Goal: Transaction & Acquisition: Purchase product/service

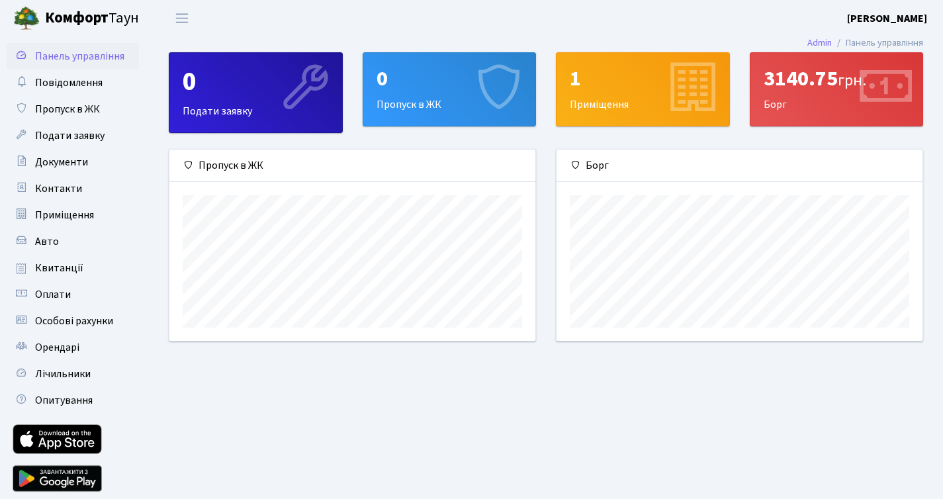
scroll to position [191, 366]
click at [40, 282] on link "Оплати" at bounding box center [73, 294] width 132 height 26
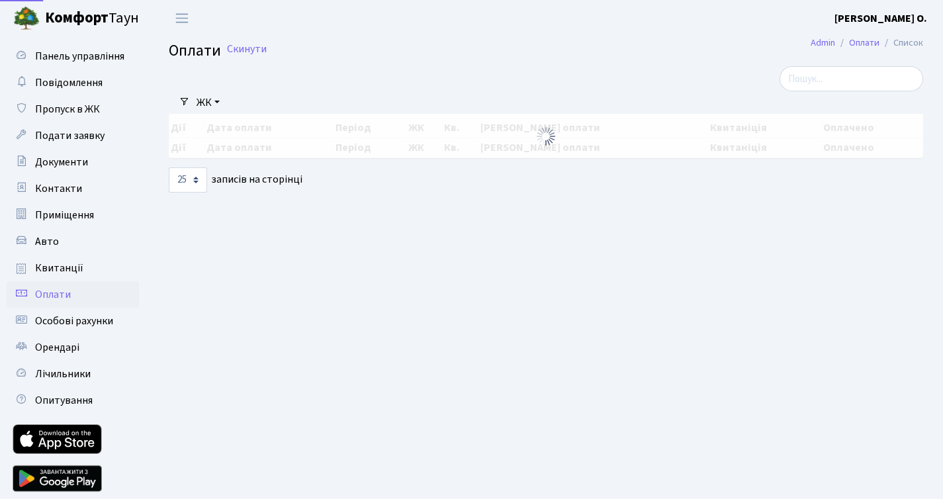
select select "25"
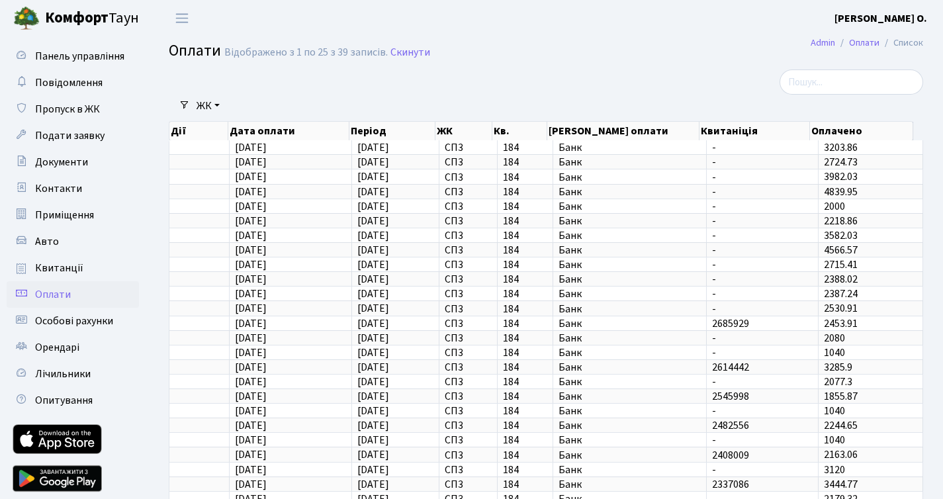
click at [110, 15] on span "Комфорт Таун" at bounding box center [92, 18] width 94 height 22
select select "25"
click at [103, 52] on span "Панель управління" at bounding box center [79, 56] width 89 height 15
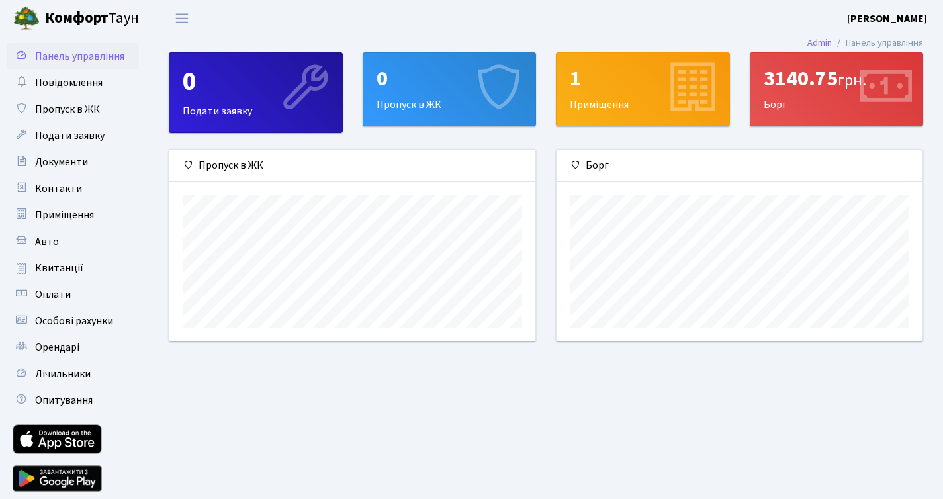
scroll to position [191, 366]
click at [75, 270] on span "Квитанції" at bounding box center [59, 268] width 48 height 15
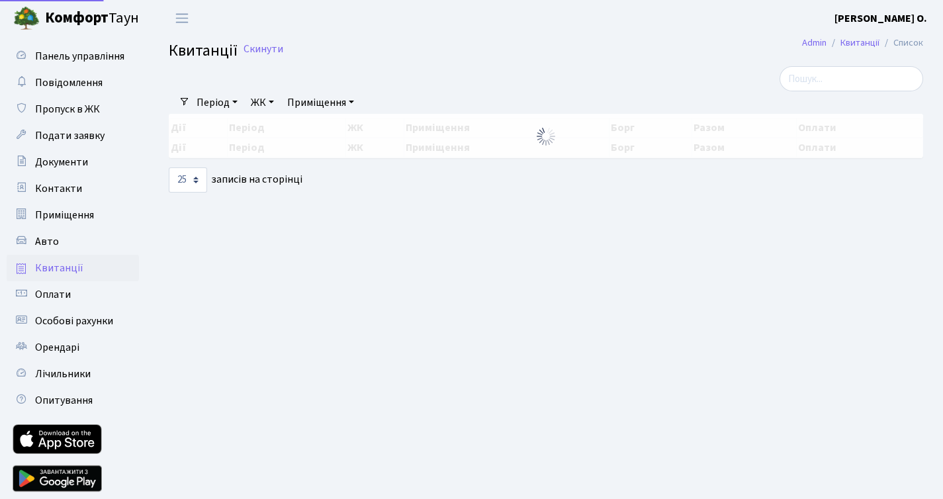
select select "25"
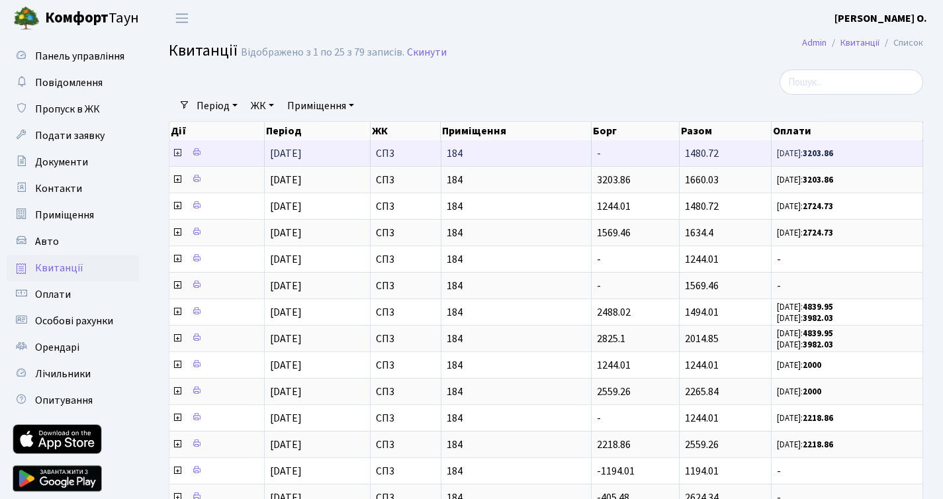
click at [179, 155] on icon at bounding box center [177, 153] width 11 height 11
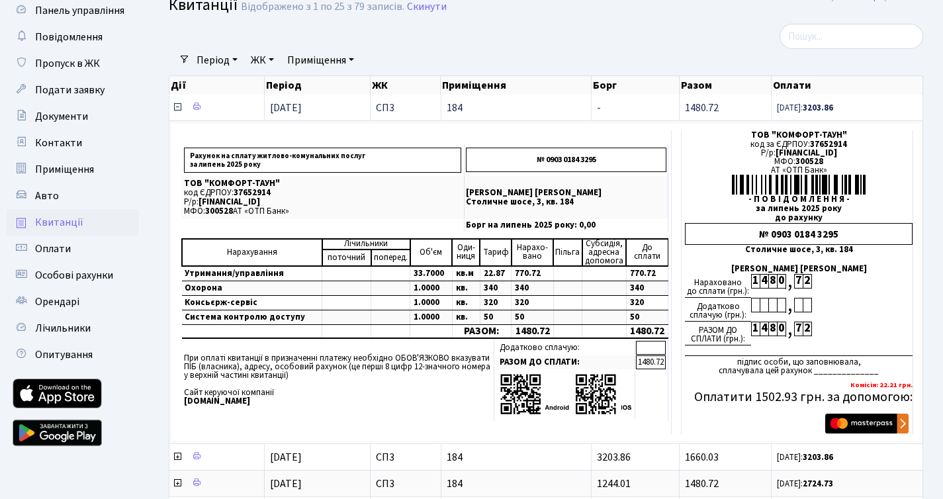
scroll to position [47, 0]
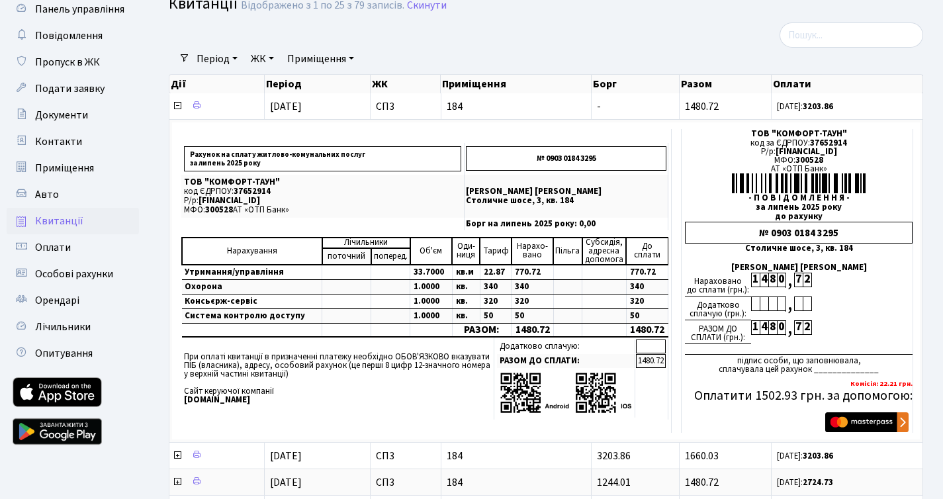
click at [77, 214] on span "Квитанції" at bounding box center [59, 221] width 48 height 15
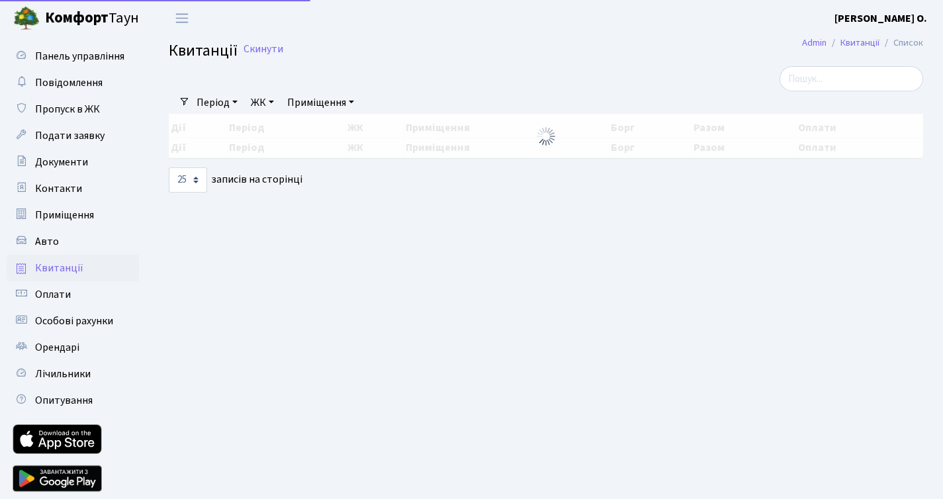
select select "25"
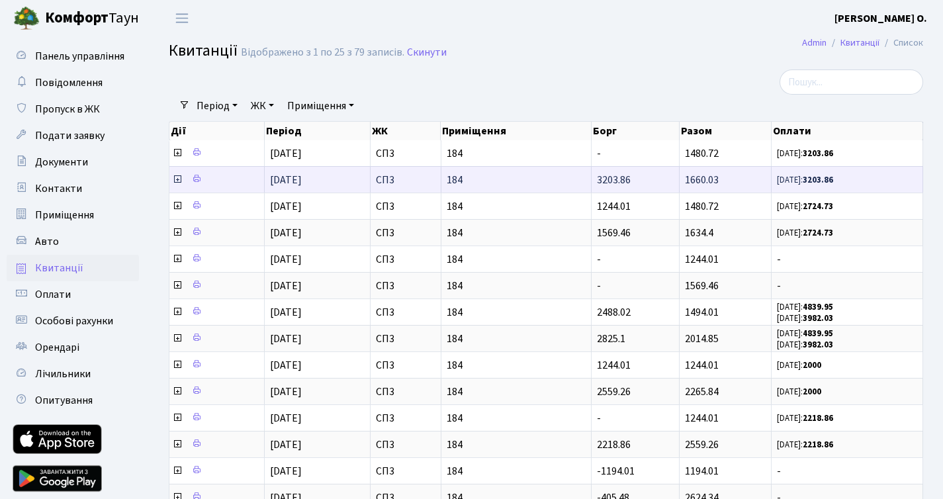
click at [178, 181] on icon at bounding box center [177, 179] width 11 height 11
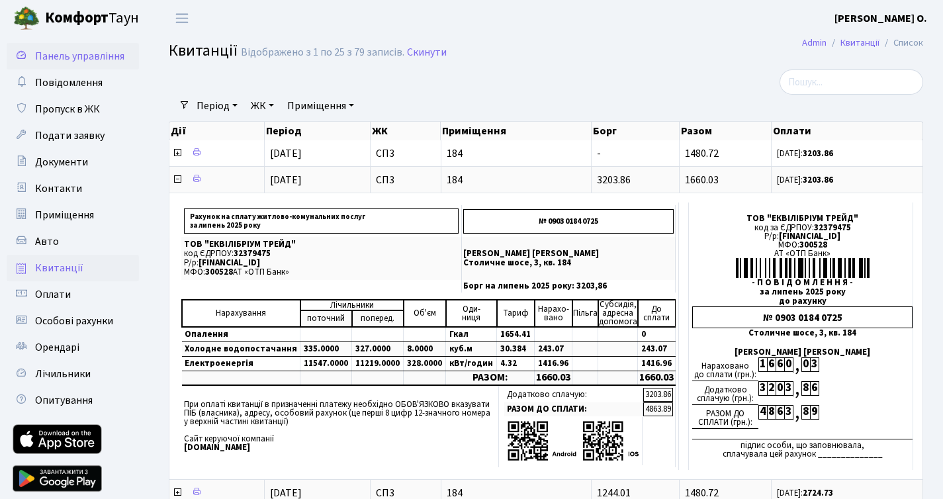
click at [112, 58] on span "Панель управління" at bounding box center [79, 56] width 89 height 15
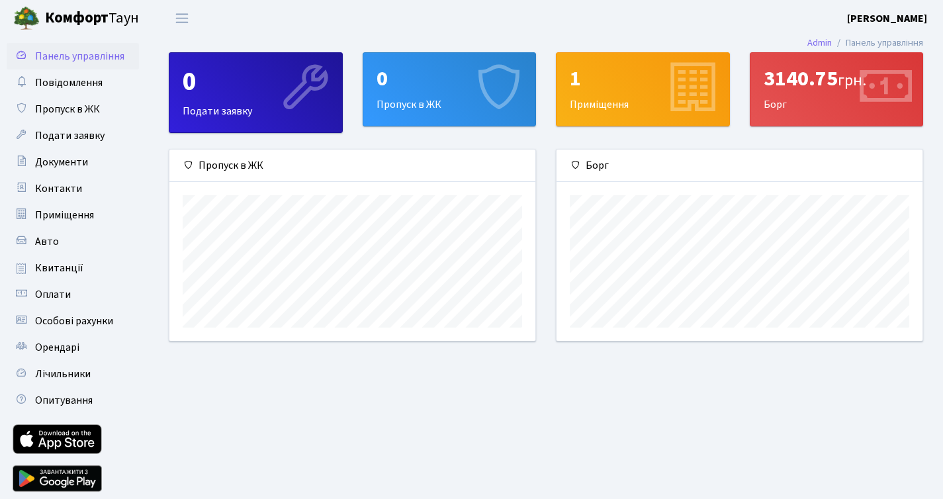
scroll to position [191, 366]
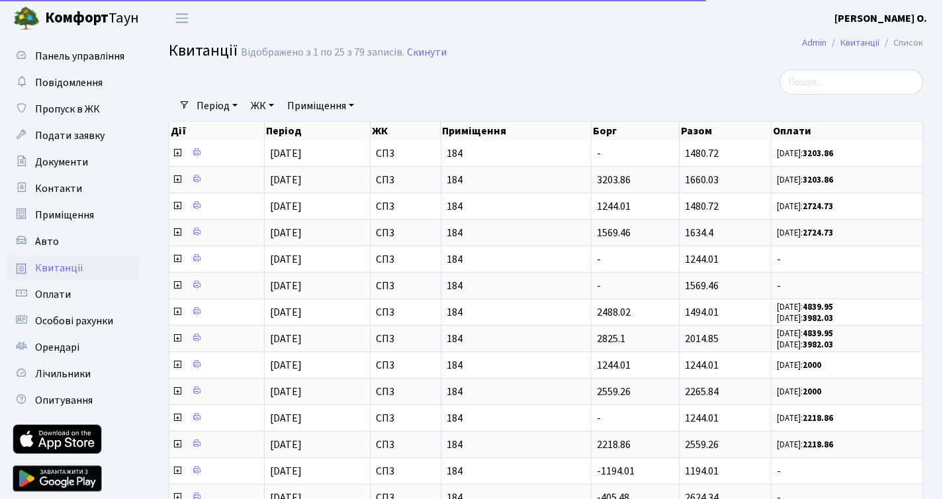
select select "25"
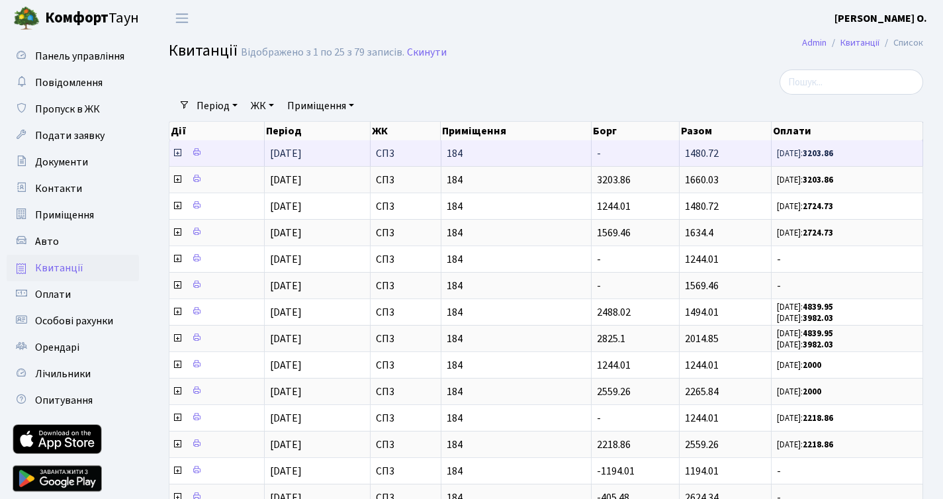
click at [176, 155] on icon at bounding box center [177, 153] width 11 height 11
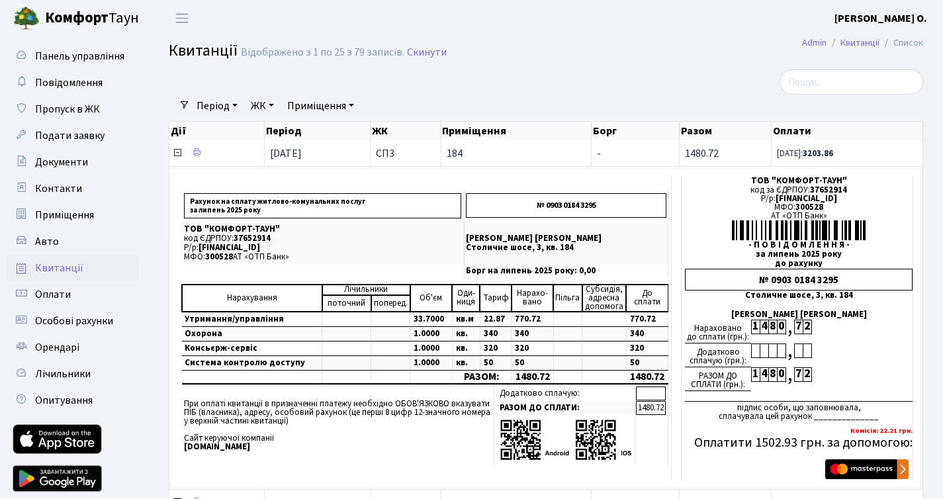
click at [176, 155] on icon at bounding box center [177, 153] width 11 height 11
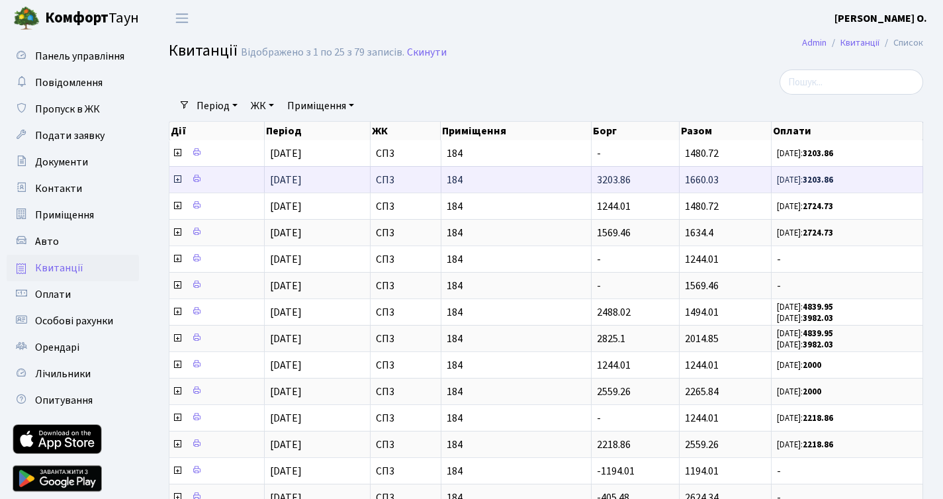
click at [177, 171] on td at bounding box center [216, 179] width 95 height 26
click at [177, 175] on icon at bounding box center [177, 179] width 11 height 11
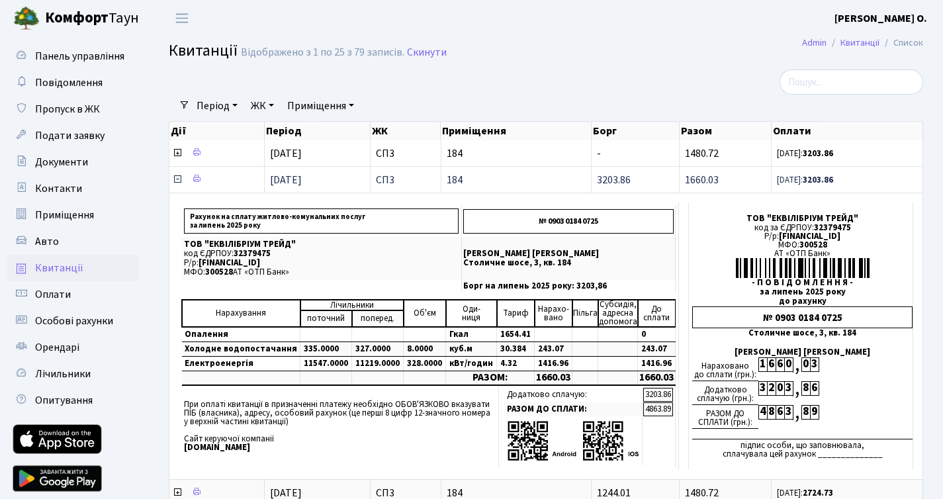
click at [177, 174] on icon at bounding box center [177, 179] width 11 height 11
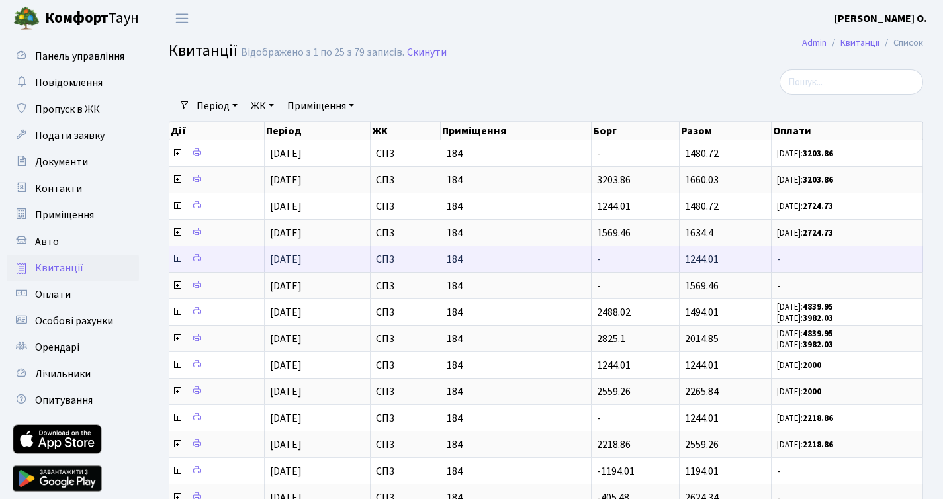
click at [177, 263] on icon at bounding box center [177, 258] width 11 height 11
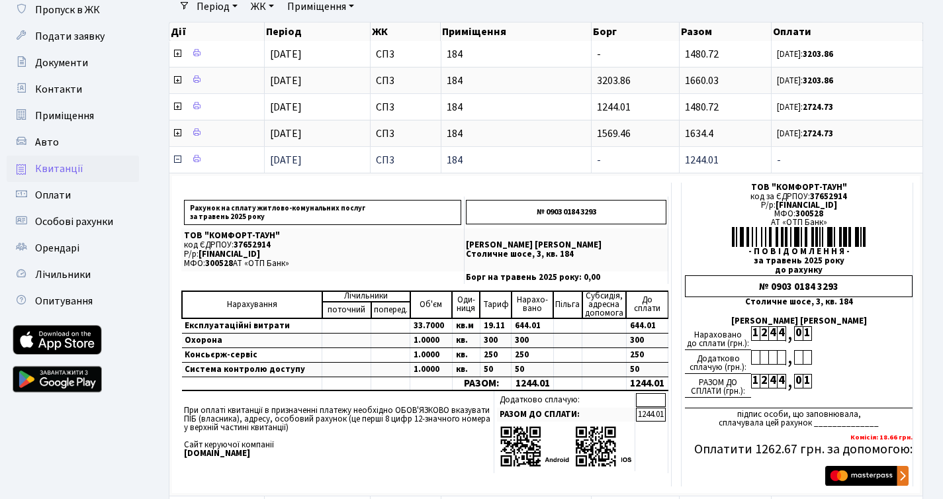
scroll to position [98, 0]
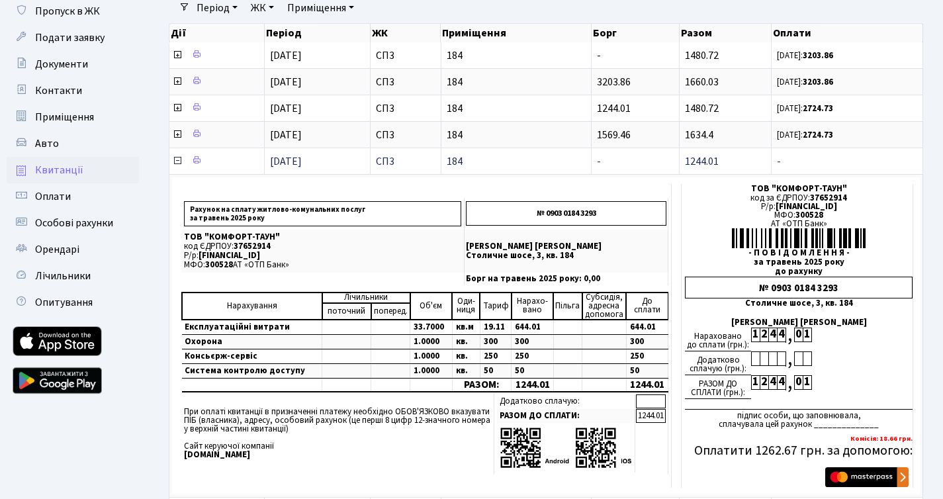
click at [174, 151] on td at bounding box center [216, 161] width 95 height 26
click at [174, 158] on icon at bounding box center [177, 160] width 11 height 11
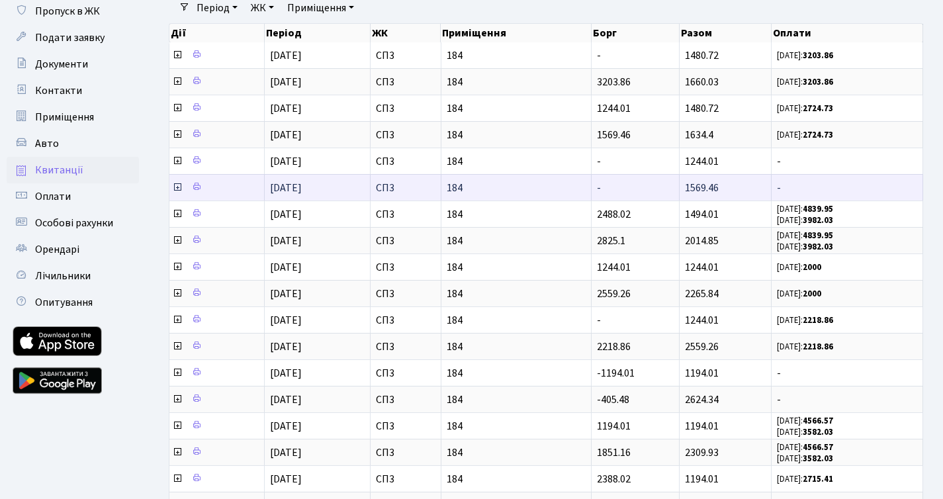
click at [173, 187] on icon at bounding box center [177, 187] width 11 height 11
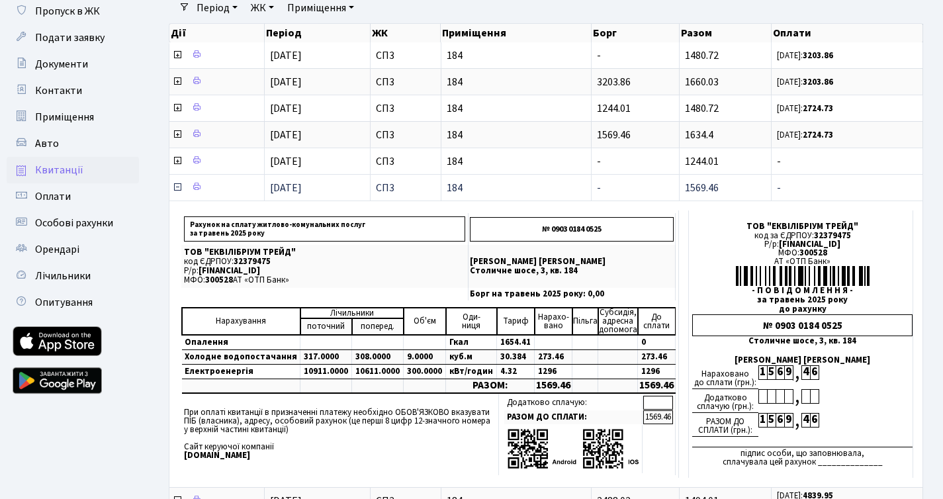
click at [173, 187] on icon at bounding box center [177, 187] width 11 height 11
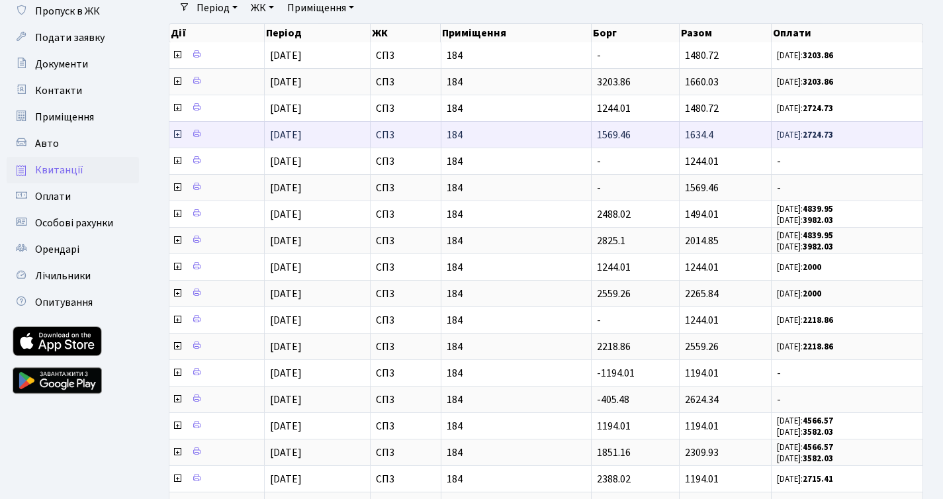
click at [177, 135] on icon at bounding box center [177, 134] width 11 height 11
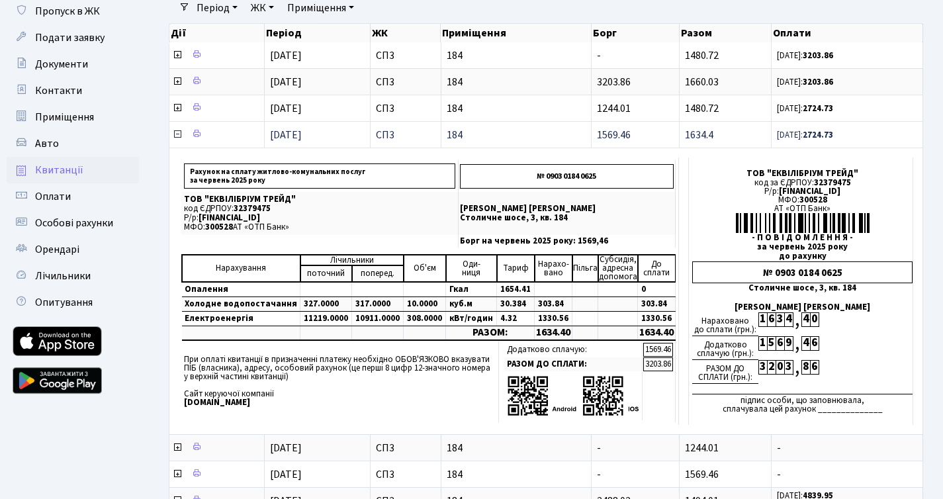
click at [177, 135] on icon at bounding box center [177, 134] width 11 height 11
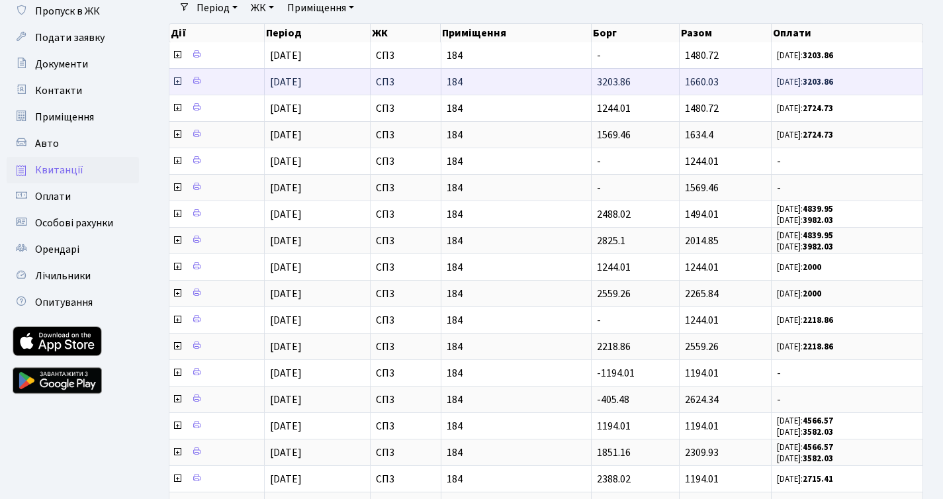
click at [177, 83] on icon at bounding box center [177, 81] width 11 height 11
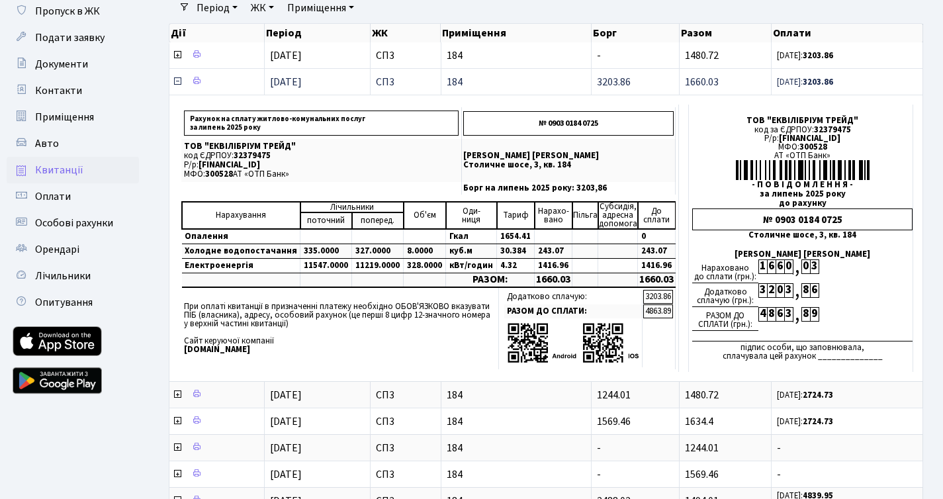
click at [177, 83] on icon at bounding box center [177, 81] width 11 height 11
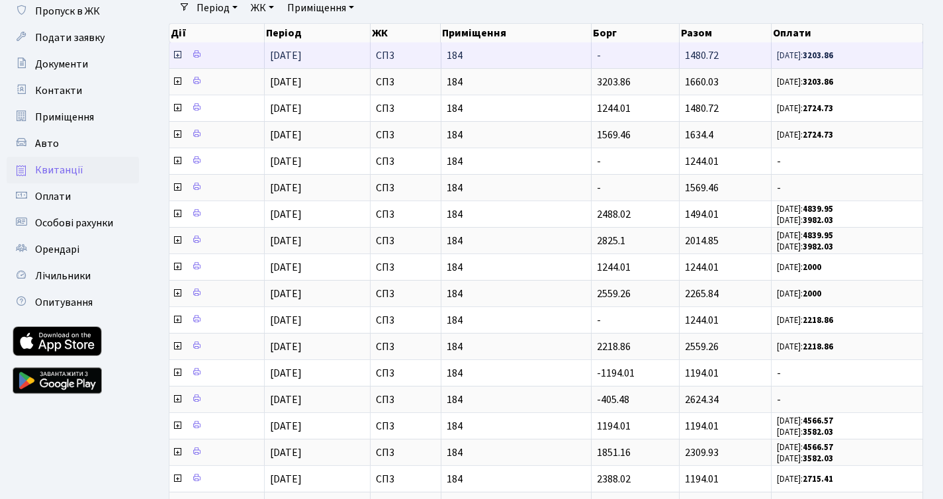
click at [177, 52] on icon at bounding box center [177, 55] width 11 height 11
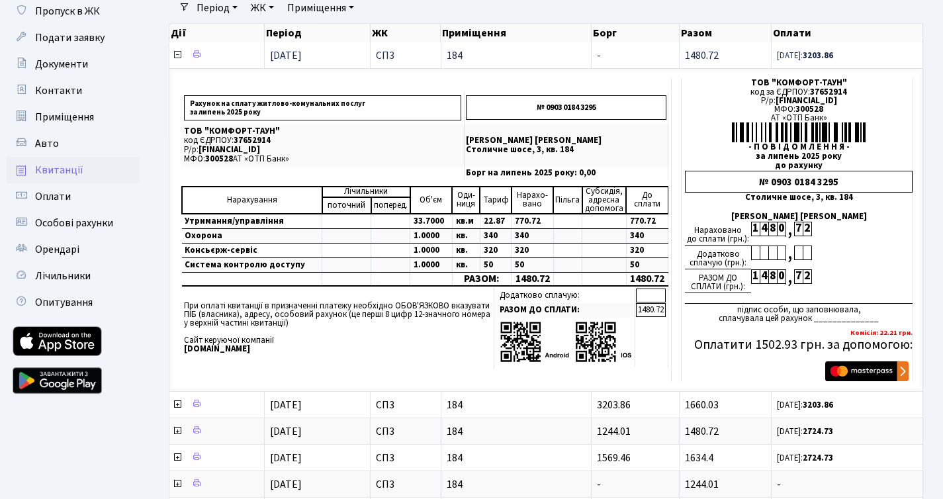
click at [177, 52] on icon at bounding box center [177, 55] width 11 height 11
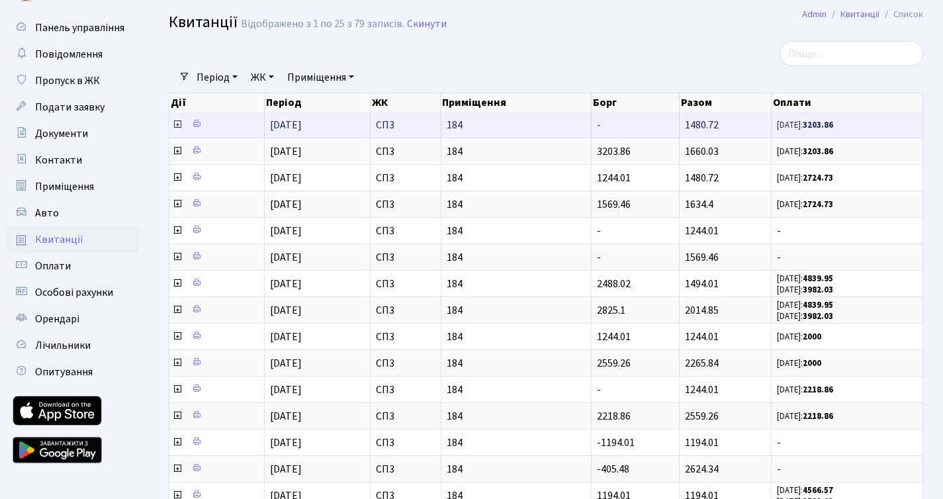
scroll to position [0, 0]
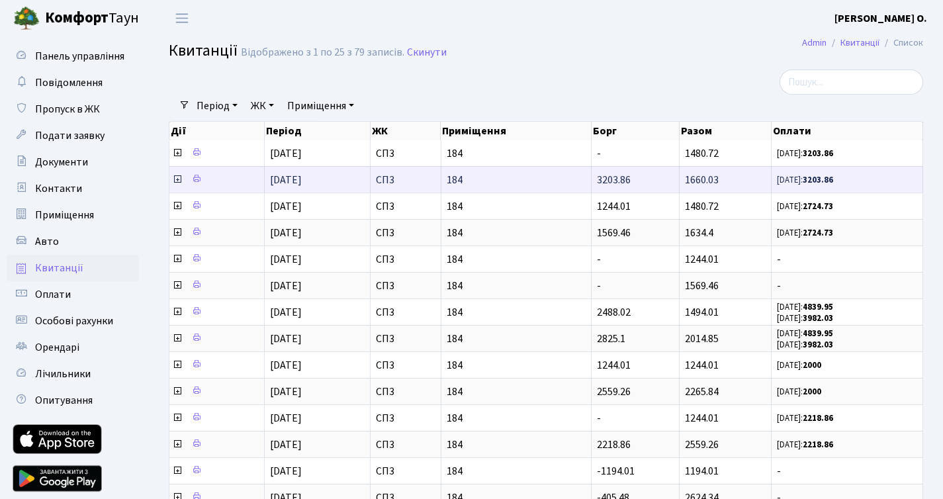
click at [177, 181] on icon at bounding box center [177, 179] width 11 height 11
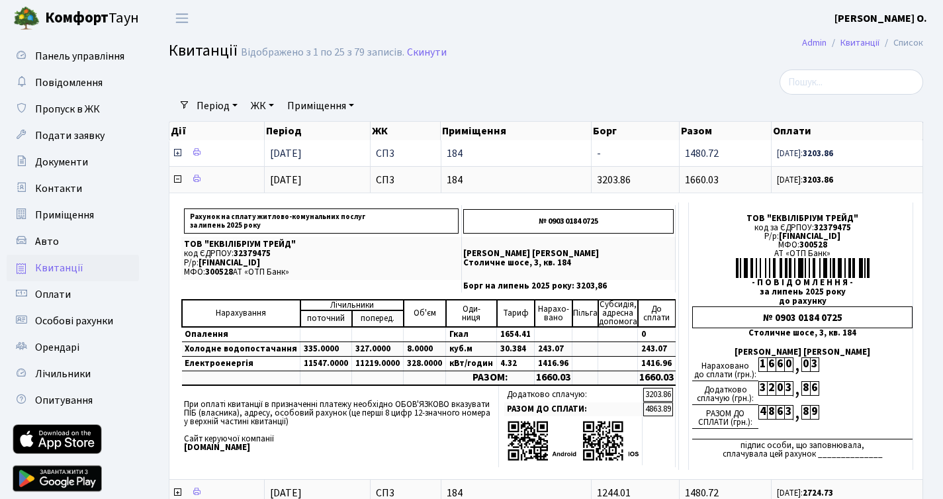
click at [179, 149] on icon at bounding box center [177, 153] width 11 height 11
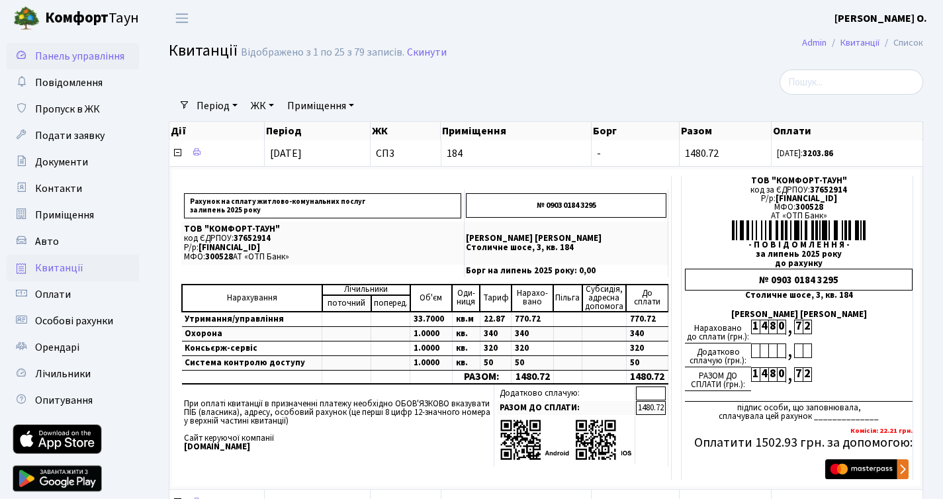
click at [55, 65] on link "Панель управління" at bounding box center [73, 56] width 132 height 26
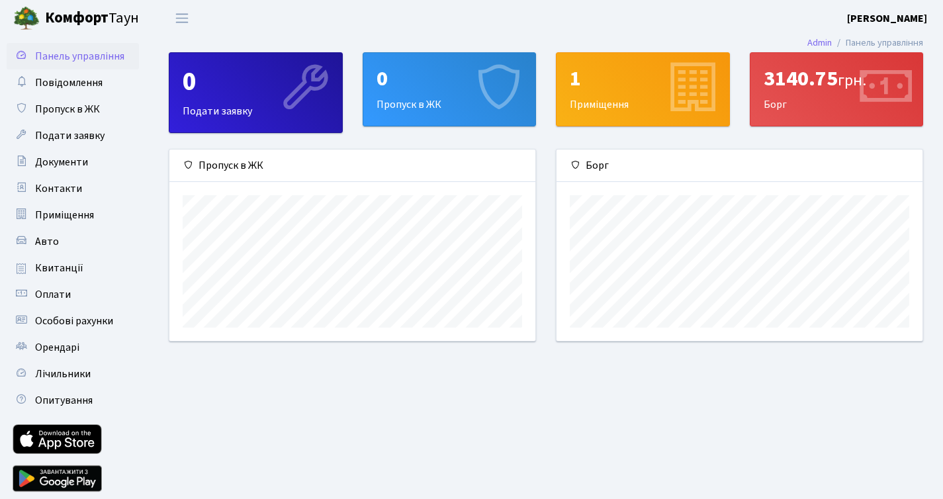
scroll to position [191, 366]
click at [48, 280] on link "Квитанції" at bounding box center [73, 268] width 132 height 26
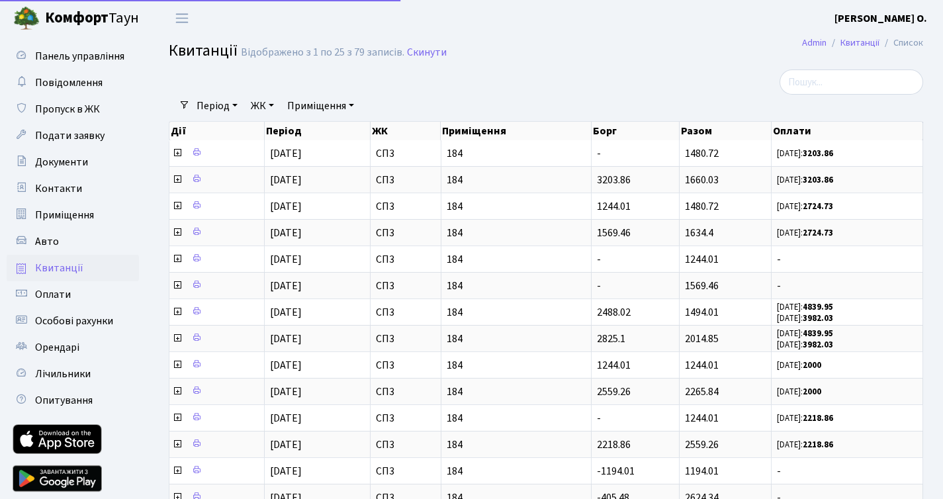
select select "25"
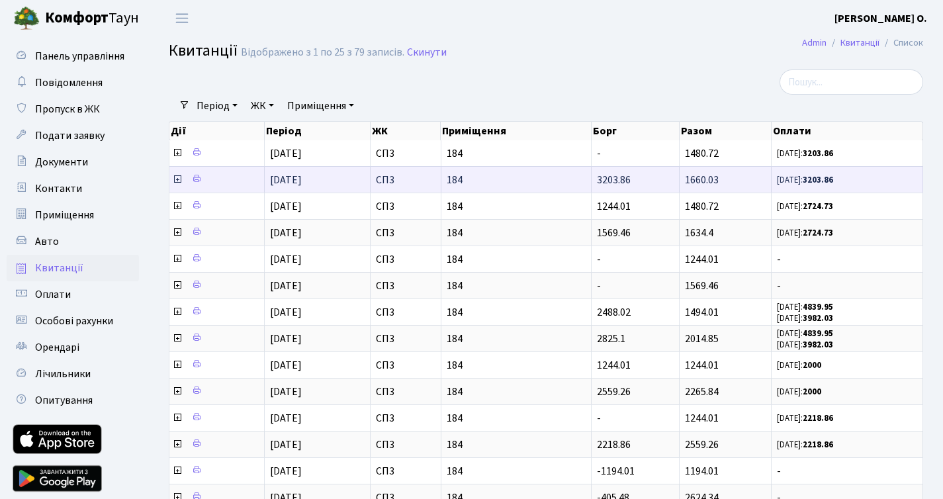
click at [175, 182] on icon at bounding box center [177, 179] width 11 height 11
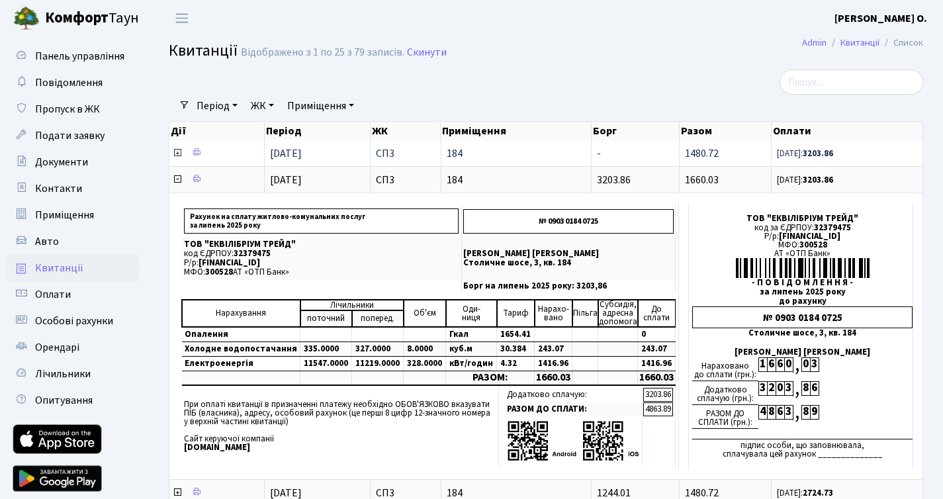
click at [183, 153] on span at bounding box center [178, 153] width 13 height 15
click at [179, 153] on icon at bounding box center [177, 153] width 11 height 11
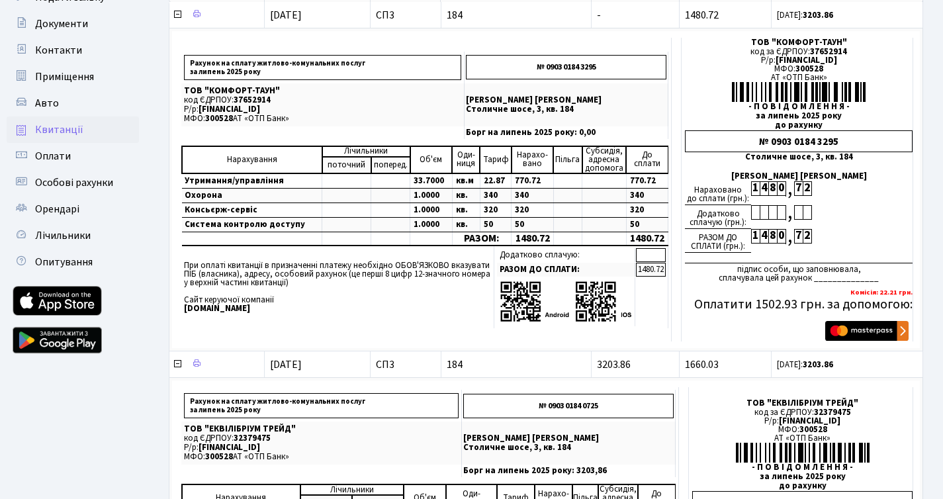
scroll to position [229, 0]
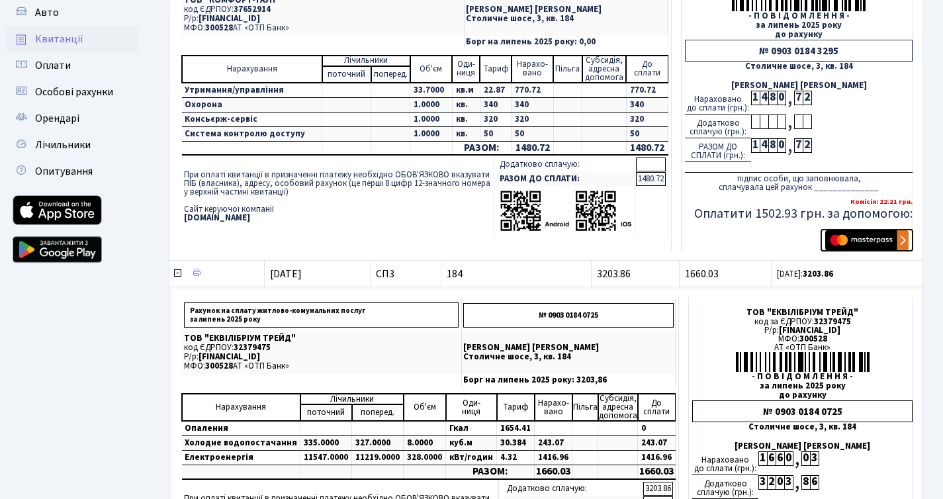
click at [877, 245] on img "submit" at bounding box center [866, 240] width 83 height 20
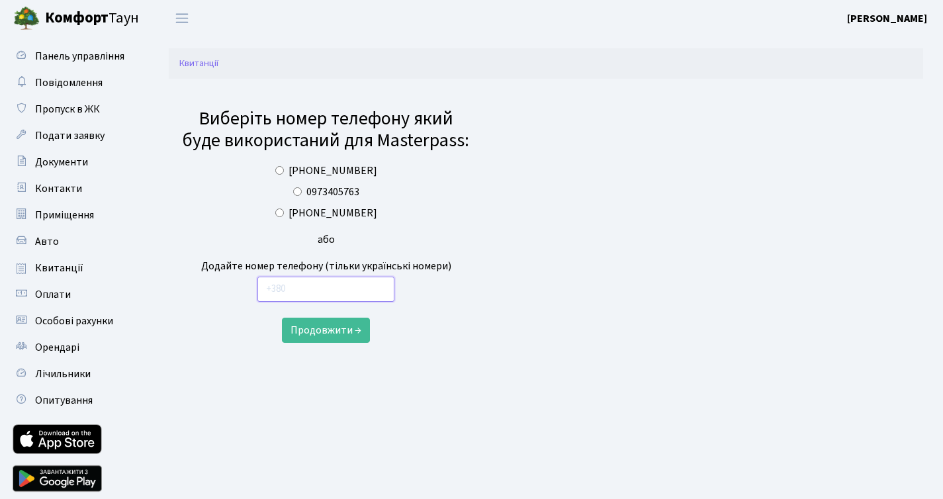
click at [306, 285] on input "text" at bounding box center [326, 289] width 138 height 25
type input "0970004997"
click at [282, 318] on button "Продовжити →" at bounding box center [326, 330] width 88 height 25
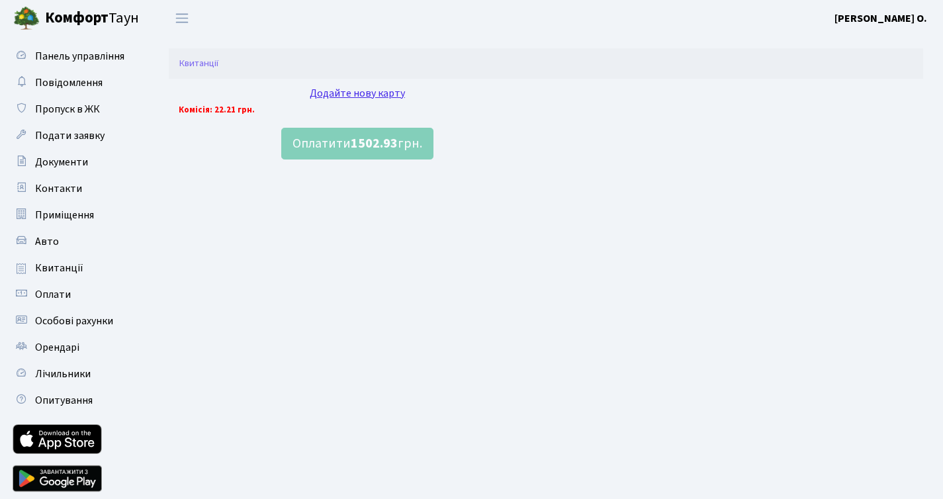
click at [370, 93] on div "Додайте нову карту" at bounding box center [357, 93] width 357 height 16
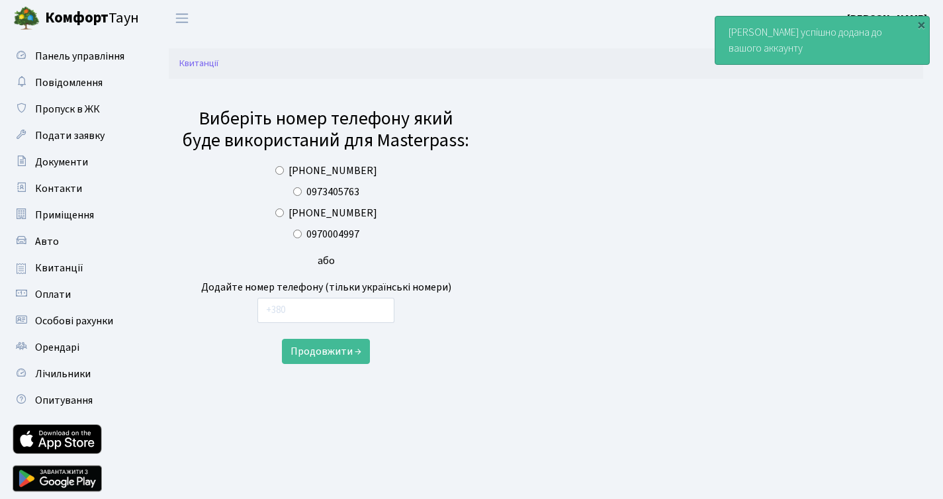
click at [331, 233] on label "0970004997" at bounding box center [332, 234] width 53 height 16
click at [302, 233] on input "0970004997" at bounding box center [297, 234] width 9 height 9
radio input "true"
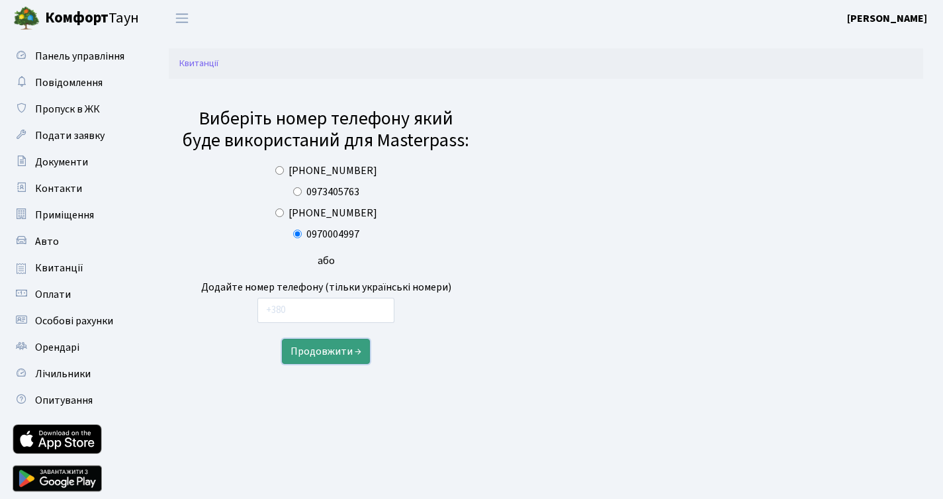
click at [329, 350] on button "Продовжити →" at bounding box center [326, 351] width 88 height 25
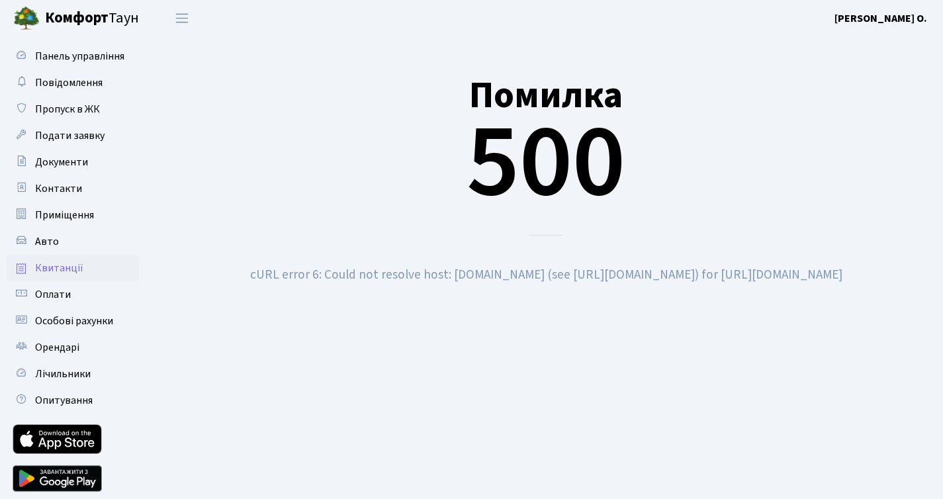
click at [48, 261] on span "Квитанції" at bounding box center [59, 268] width 48 height 15
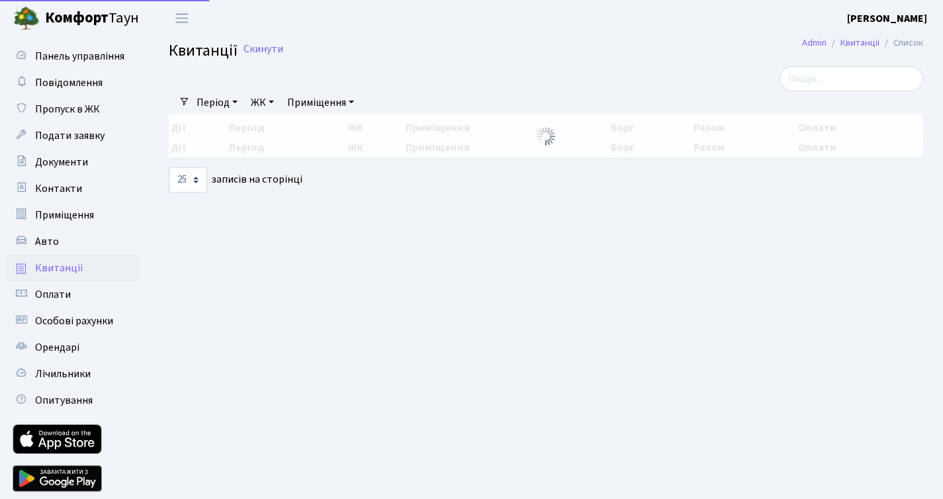
select select "25"
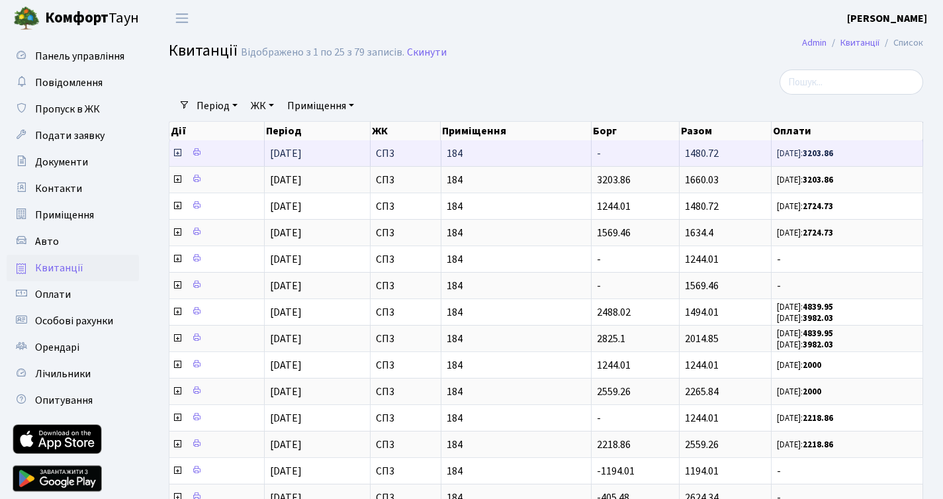
click at [175, 150] on icon at bounding box center [177, 153] width 11 height 11
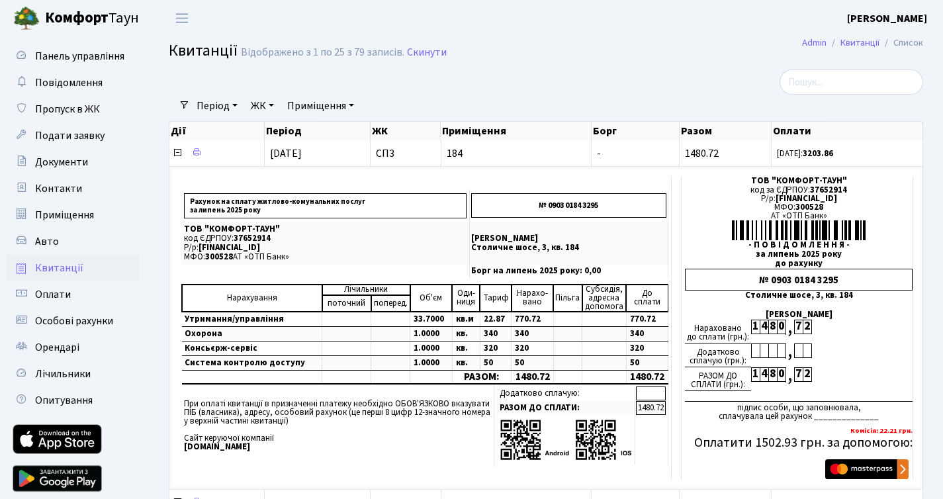
scroll to position [257, 0]
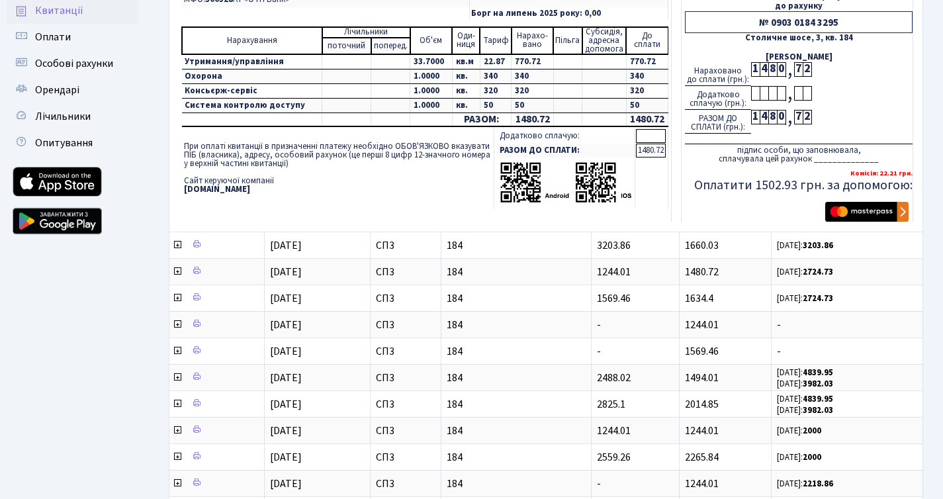
click at [845, 226] on div "Рахунок на сплату житлово-комунальних послуг за липень 2025 року № 0903 0184 32…" at bounding box center [546, 70] width 748 height 317
click at [845, 204] on img "submit" at bounding box center [866, 212] width 83 height 20
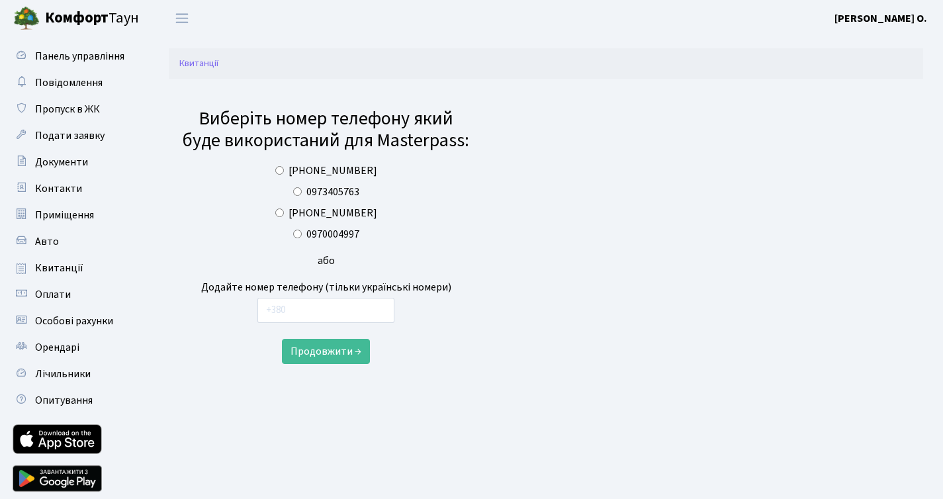
click at [345, 232] on label "0970004997" at bounding box center [332, 234] width 53 height 16
click at [302, 232] on input "0970004997" at bounding box center [297, 234] width 9 height 9
radio input "true"
click at [327, 356] on button "Продовжити →" at bounding box center [326, 351] width 88 height 25
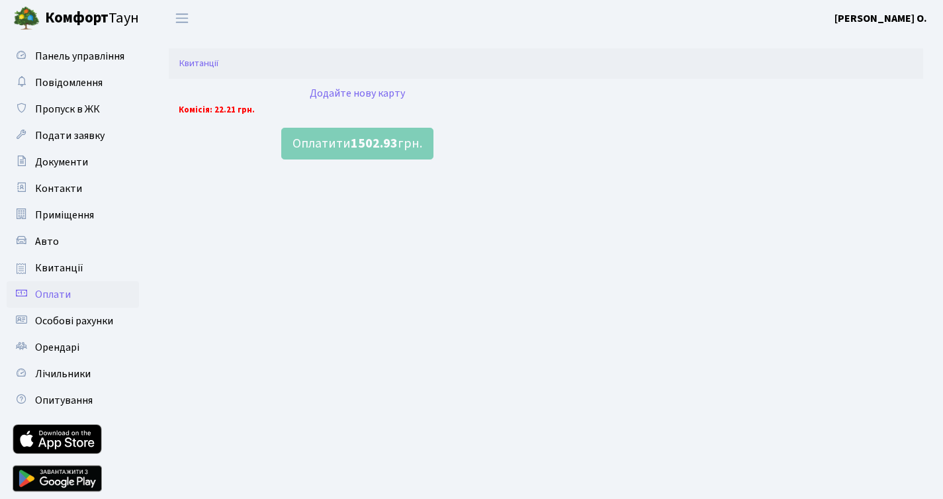
click at [95, 294] on link "Оплати" at bounding box center [73, 294] width 132 height 26
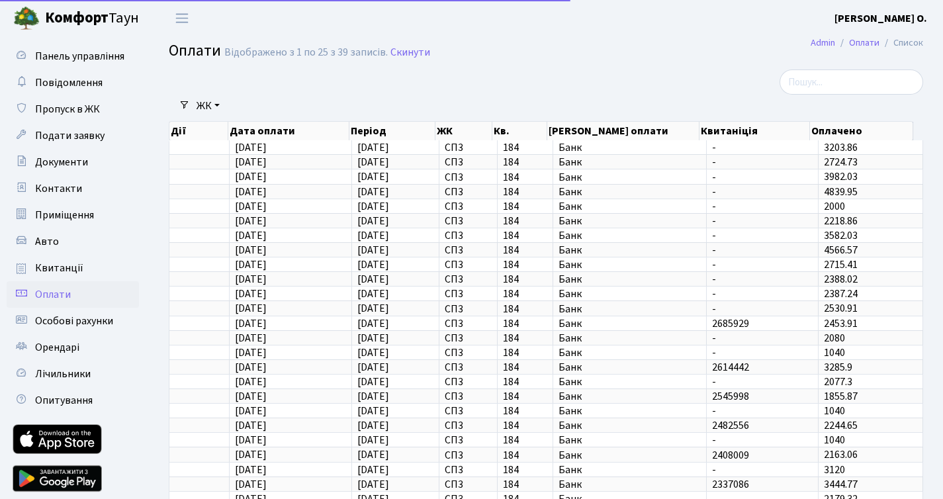
select select "25"
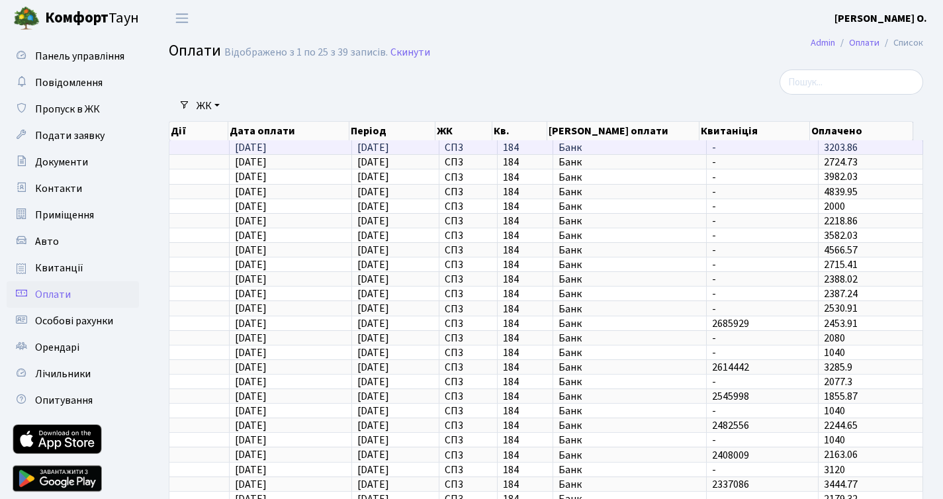
click at [233, 150] on td "[DATE]" at bounding box center [291, 147] width 122 height 14
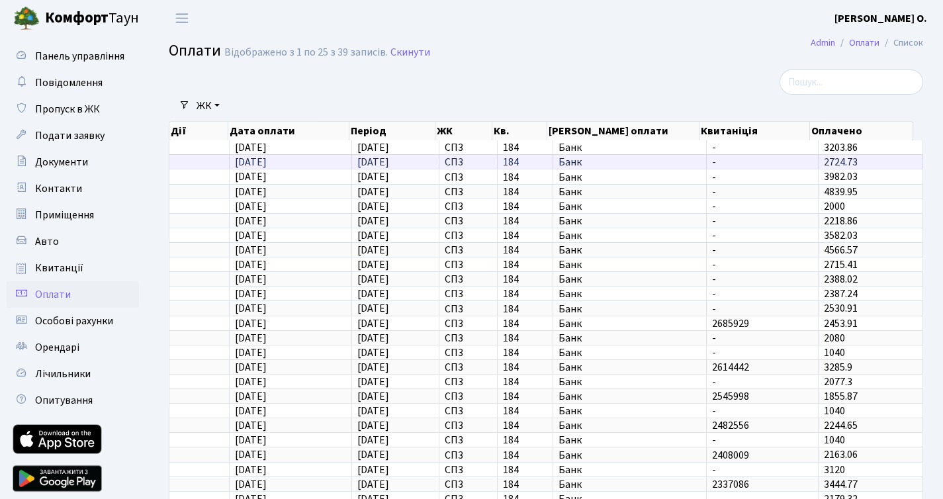
click at [196, 154] on td at bounding box center [199, 161] width 60 height 15
click at [54, 295] on span "Оплати" at bounding box center [53, 294] width 36 height 15
